Goal: Task Accomplishment & Management: Manage account settings

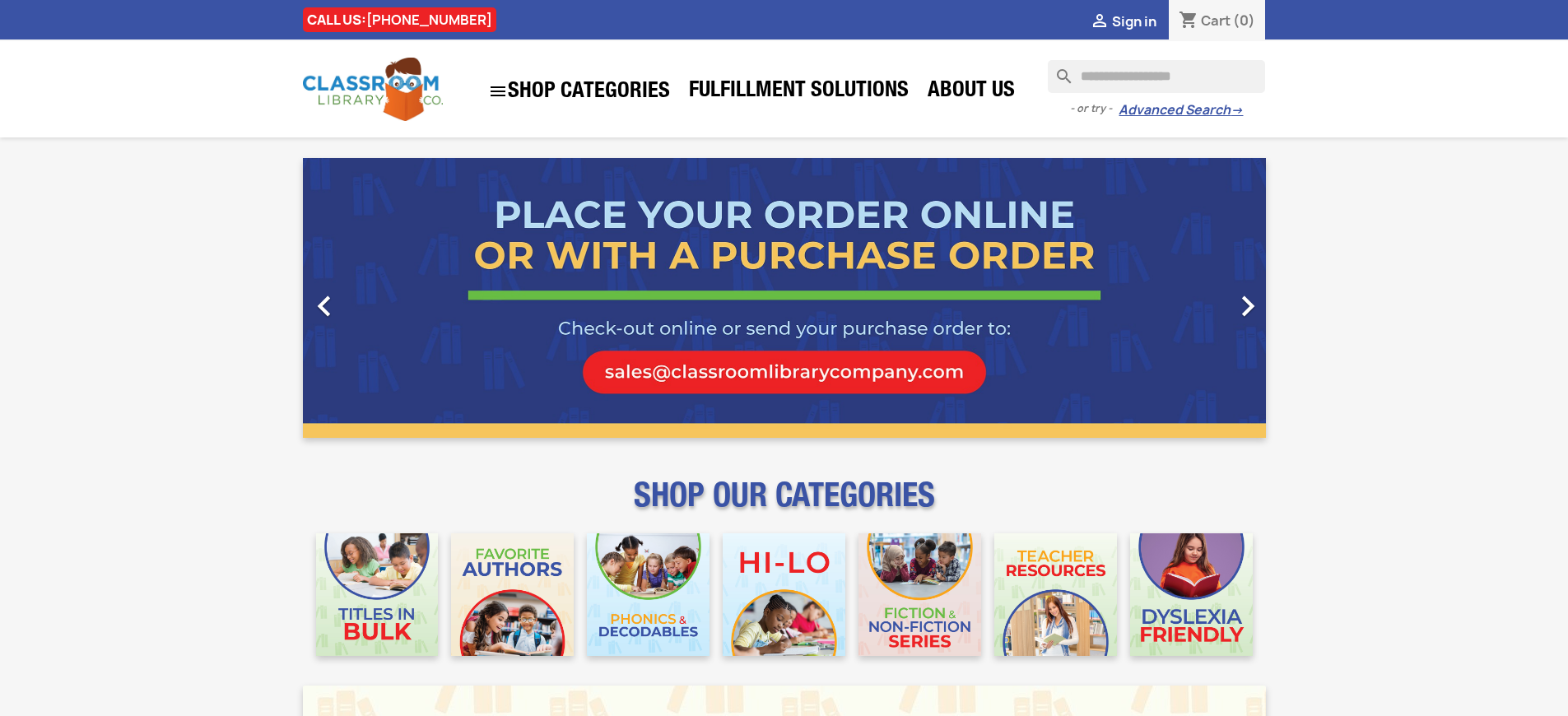
click at [1141, 20] on span "Sign in" at bounding box center [1134, 21] width 45 height 18
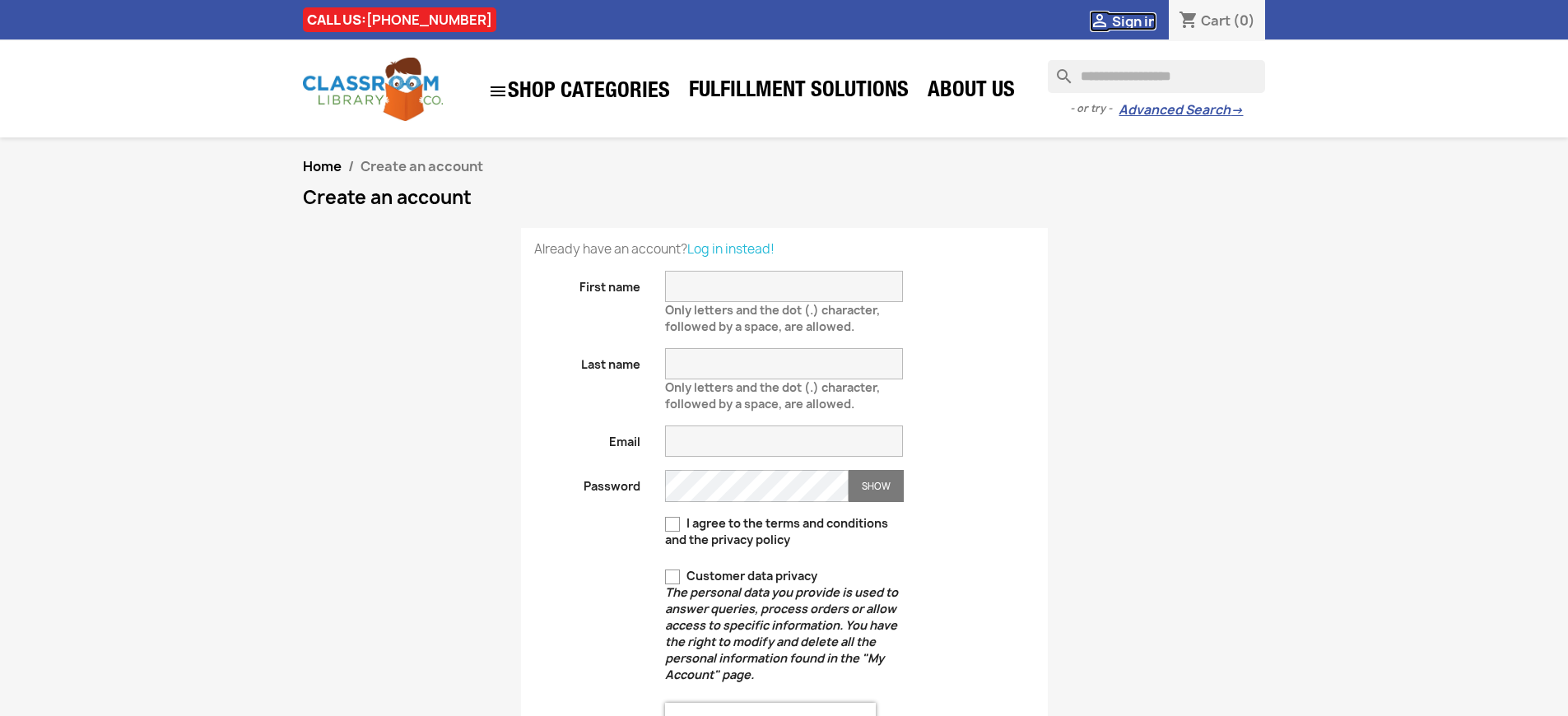
click at [1141, 20] on span "Sign in" at bounding box center [1134, 21] width 45 height 18
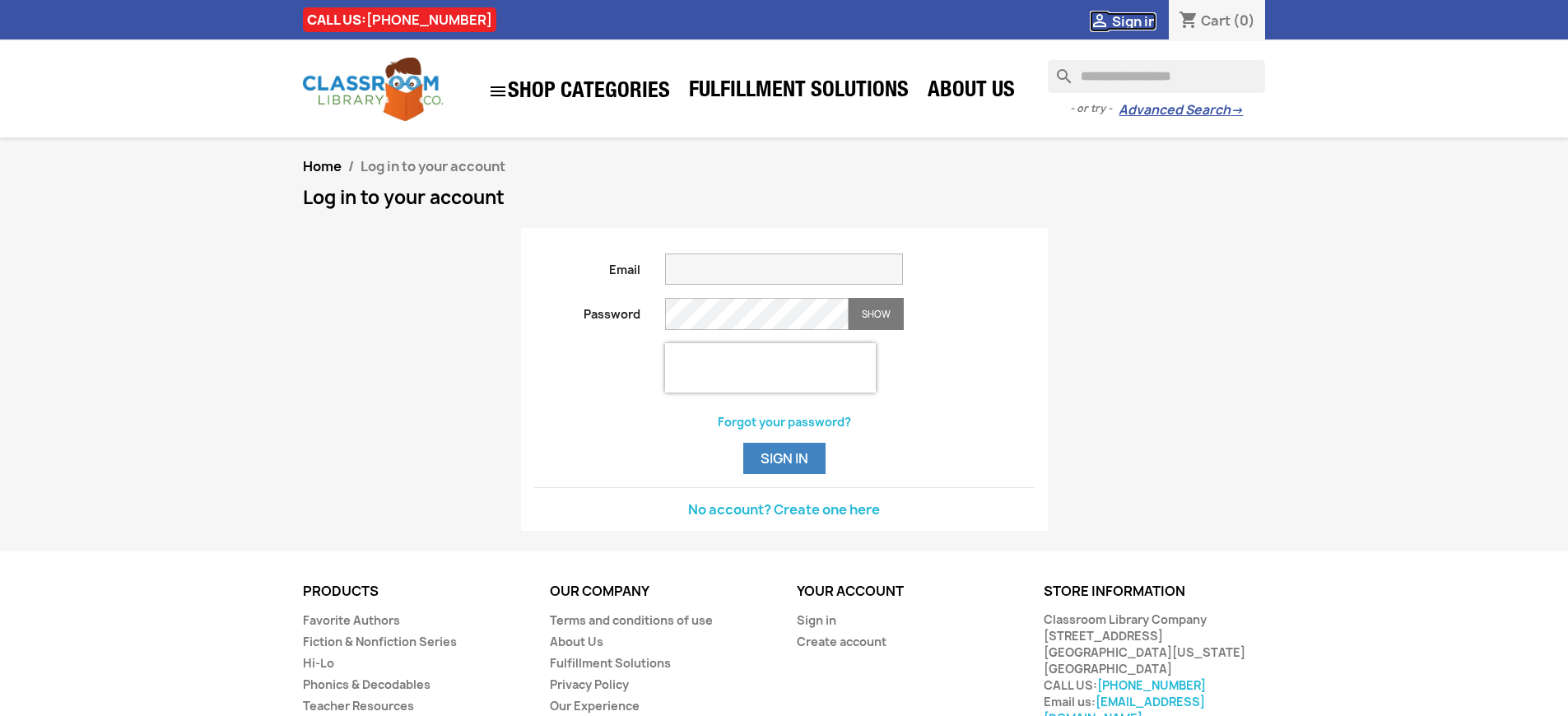
click at [1141, 20] on span "Sign in" at bounding box center [1134, 21] width 45 height 18
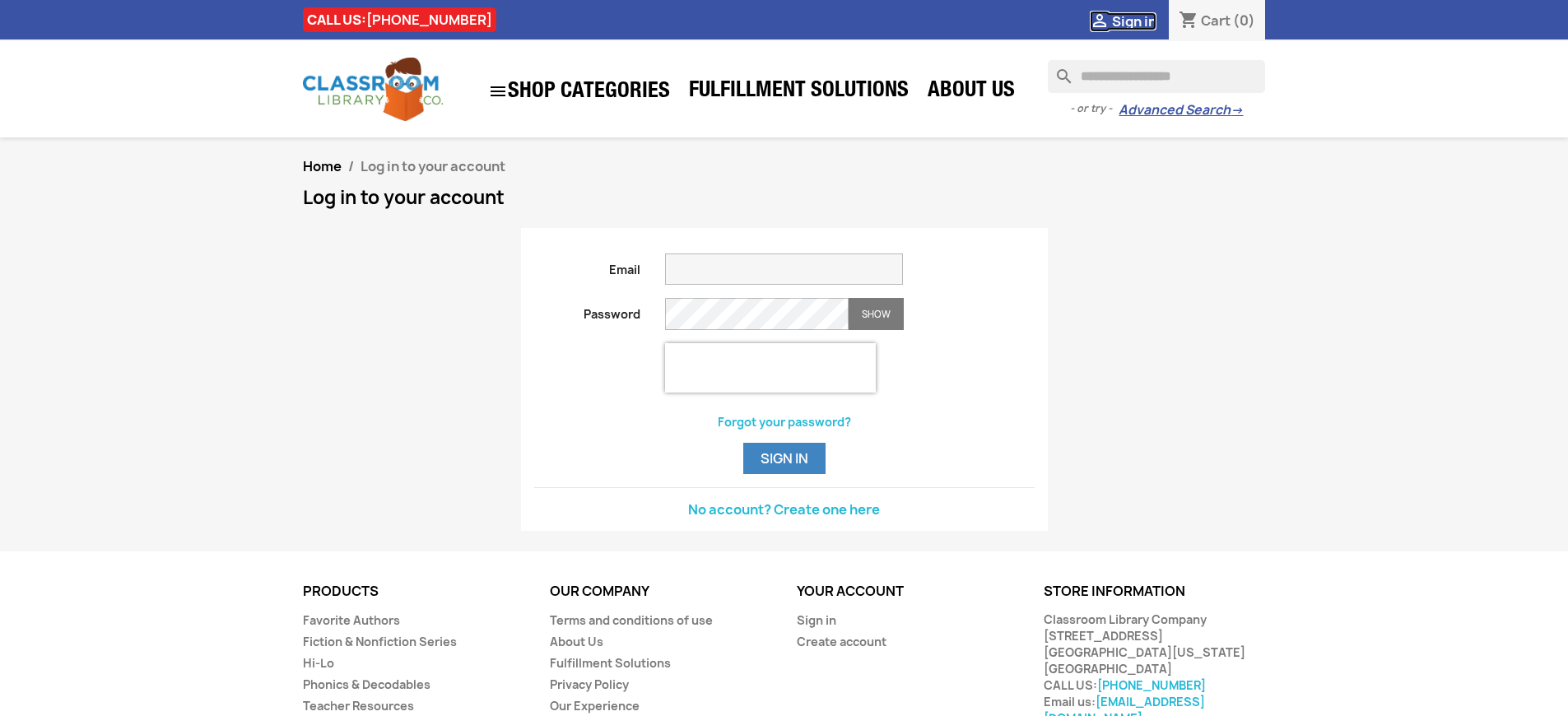
click at [1141, 20] on span "Sign in" at bounding box center [1134, 21] width 45 height 18
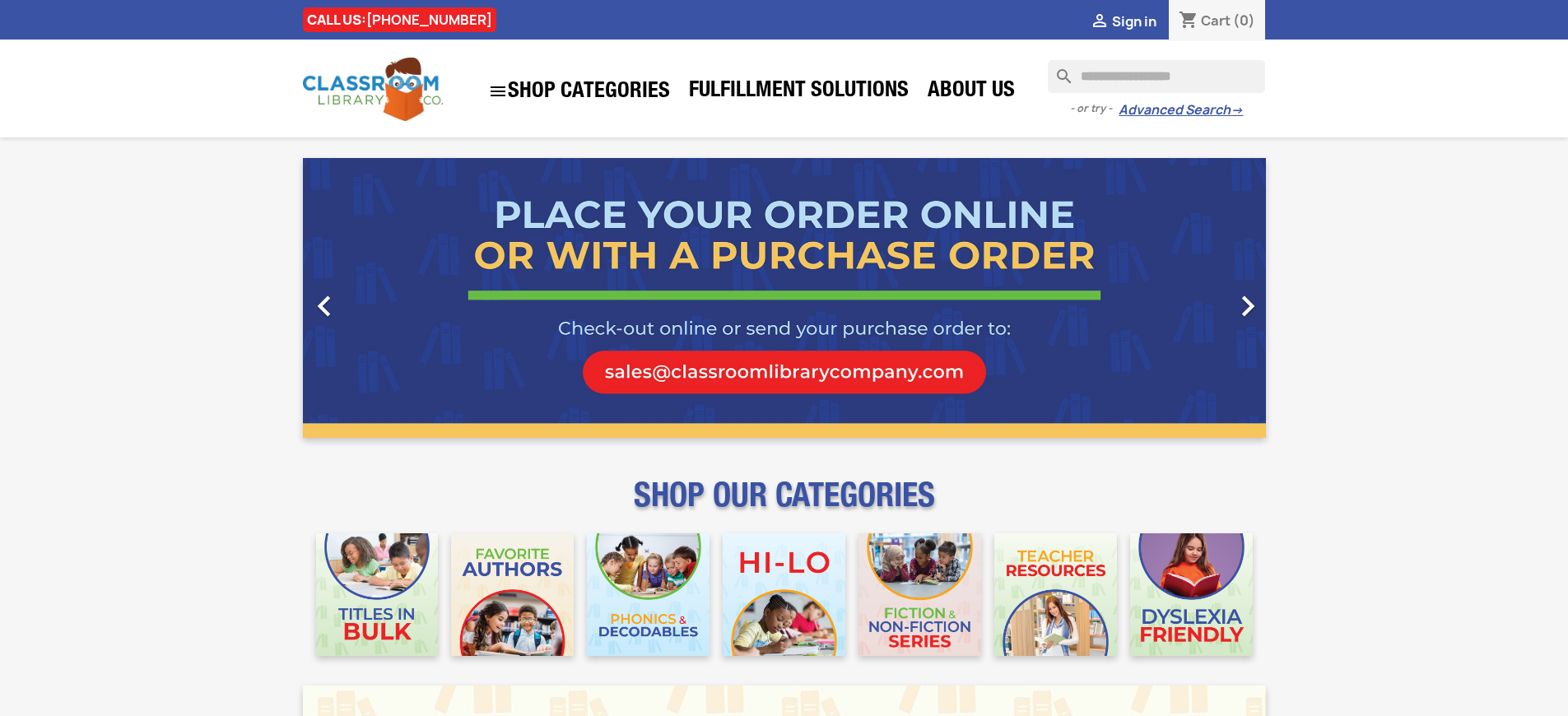
click at [1141, 20] on span "Sign in" at bounding box center [1134, 21] width 45 height 18
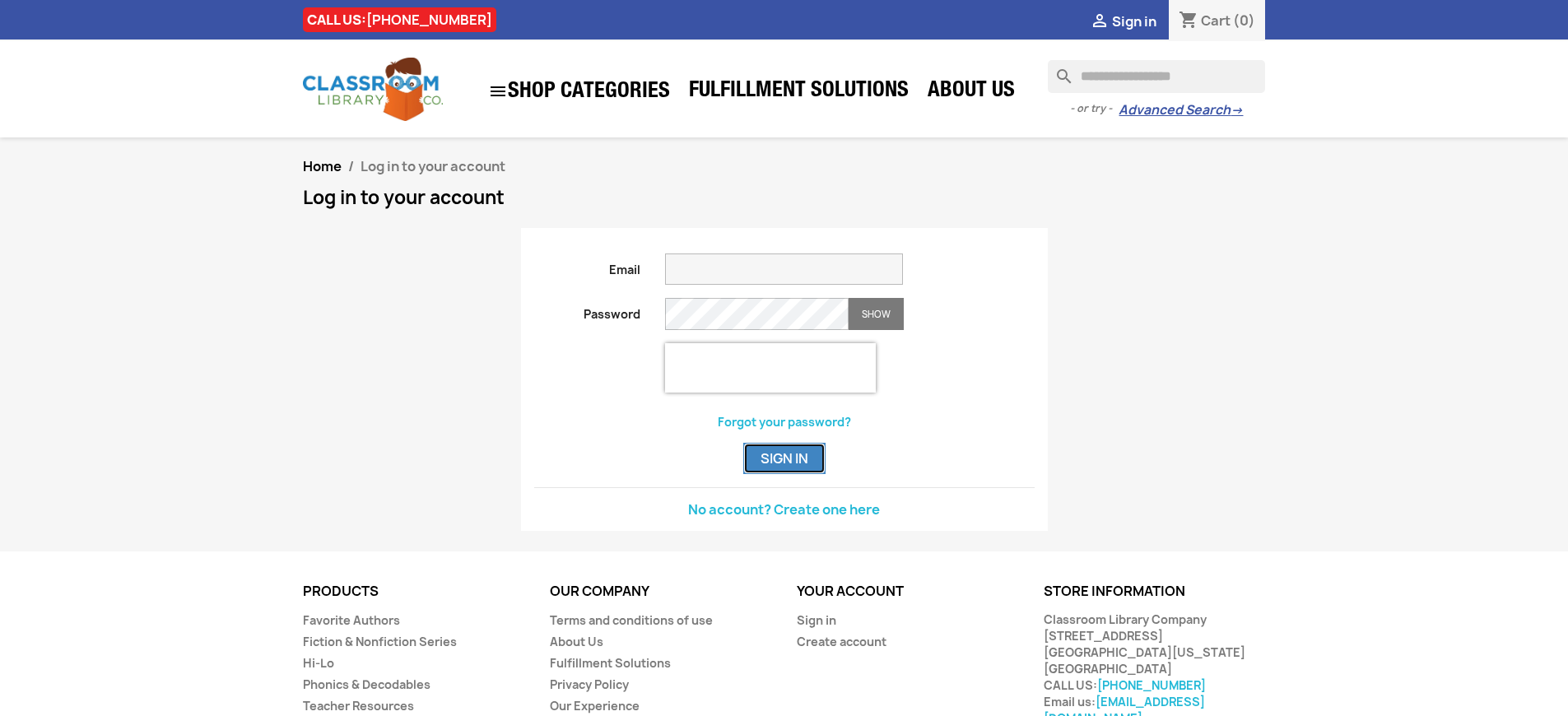
click at [784, 475] on button "Sign in" at bounding box center [784, 458] width 82 height 31
